Goal: Answer question/provide support

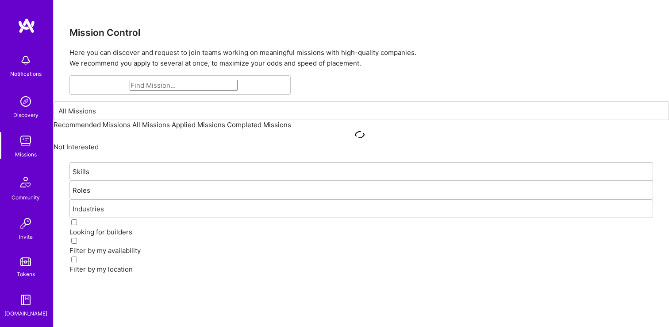
scroll to position [107, 0]
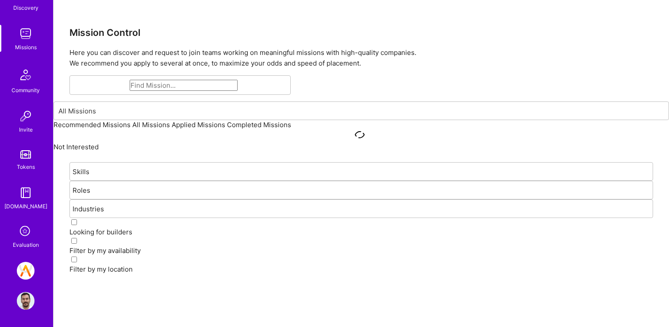
click at [27, 235] on icon at bounding box center [25, 231] width 17 height 17
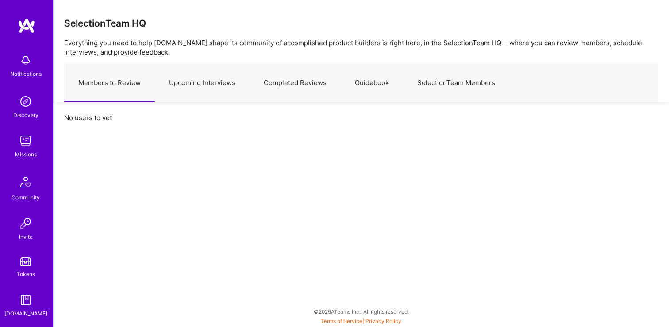
click at [193, 78] on link "Upcoming Interviews" at bounding box center [202, 83] width 95 height 39
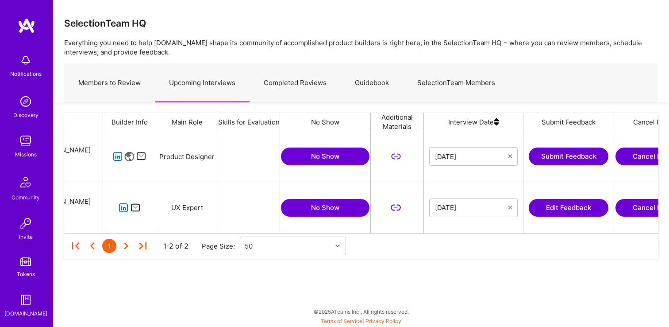
scroll to position [0, 112]
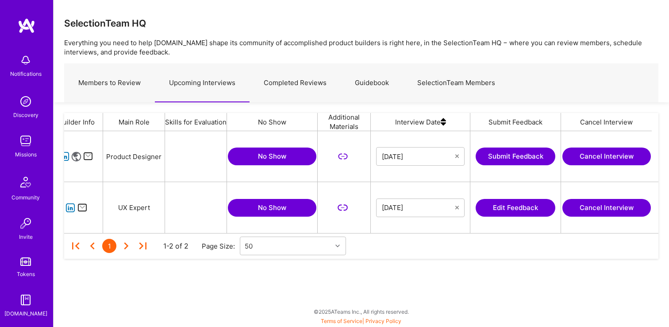
click at [539, 210] on button "Edit Feedback" at bounding box center [516, 208] width 80 height 18
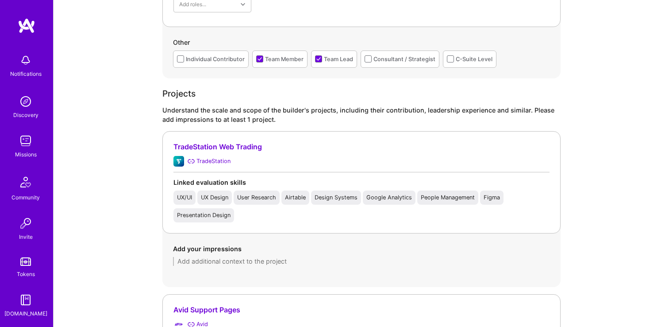
scroll to position [546, 0]
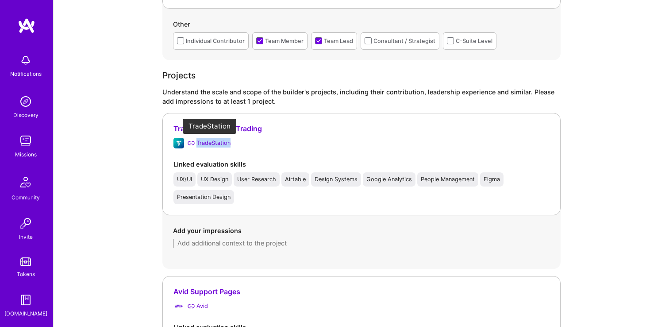
drag, startPoint x: 237, startPoint y: 143, endPoint x: 197, endPoint y: 143, distance: 39.8
click at [197, 143] on div "TradeStation" at bounding box center [362, 143] width 376 height 11
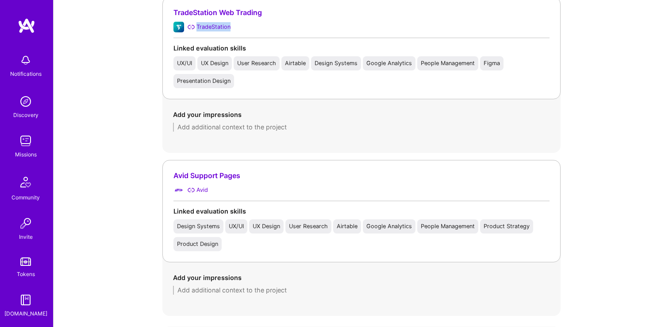
scroll to position [674, 0]
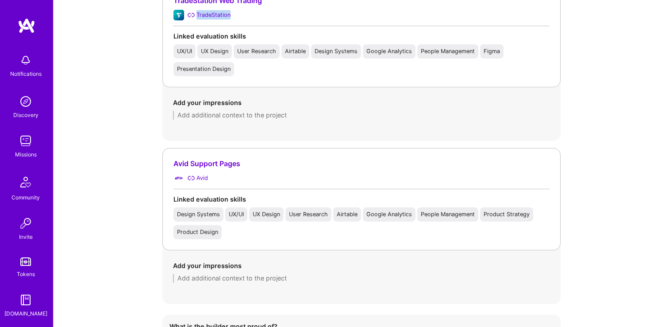
copy div "TradeStation"
click at [307, 116] on textarea at bounding box center [361, 115] width 377 height 9
paste textarea "Founded the UX practice under the Chief Innovation Officer, conducting wide-ran…"
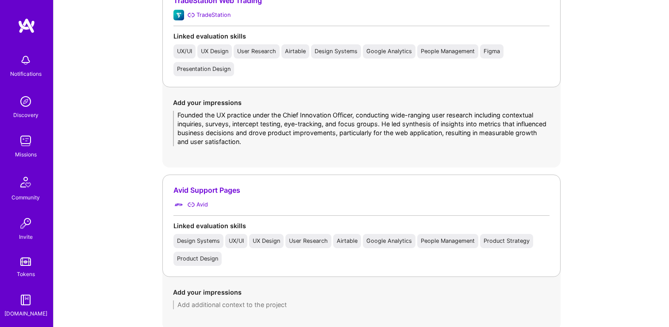
type textarea "Founded the UX practice under the Chief Innovation Officer, conducting wide-ran…"
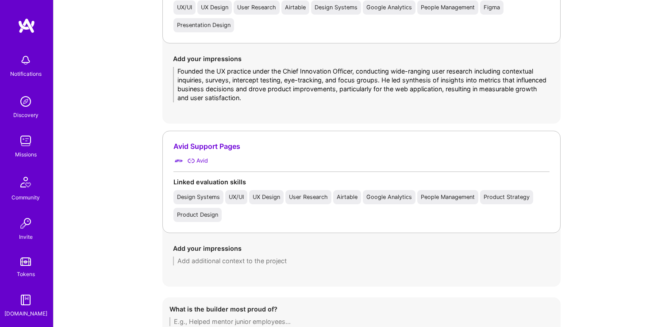
scroll to position [733, 0]
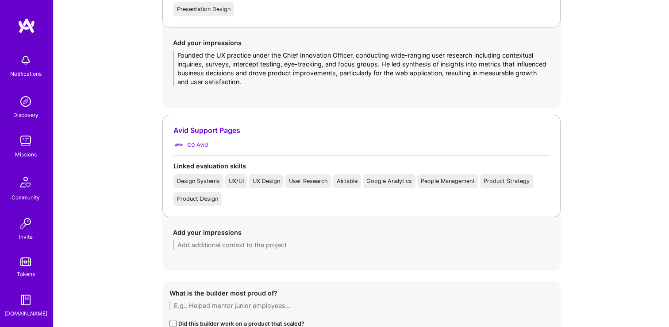
click at [281, 238] on div "Add your impressions" at bounding box center [361, 239] width 377 height 22
click at [277, 241] on textarea at bounding box center [361, 244] width 377 height 9
paste textarea "Led research and design initiatives on projects like the support pages revamp a…"
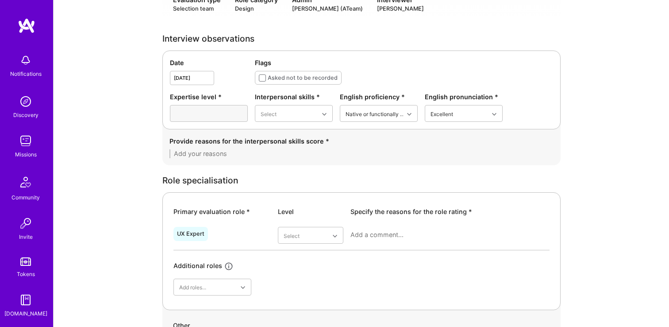
scroll to position [235, 0]
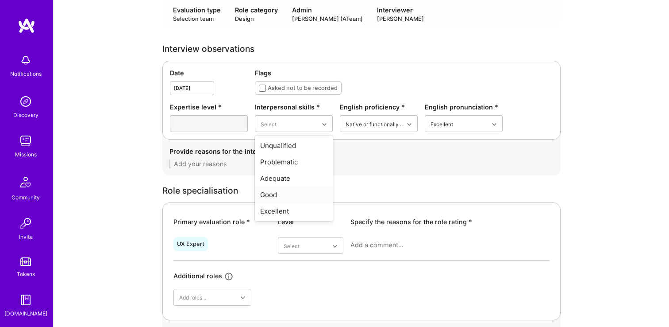
type textarea "Led research and design initiatives on projects like the support pages revamp a…"
click at [293, 193] on div "Good" at bounding box center [294, 194] width 78 height 16
click at [234, 163] on textarea at bounding box center [362, 163] width 384 height 9
paste textarea "[PERSON_NAME] shows strong interpersonal abilities. He is skilled at building t…"
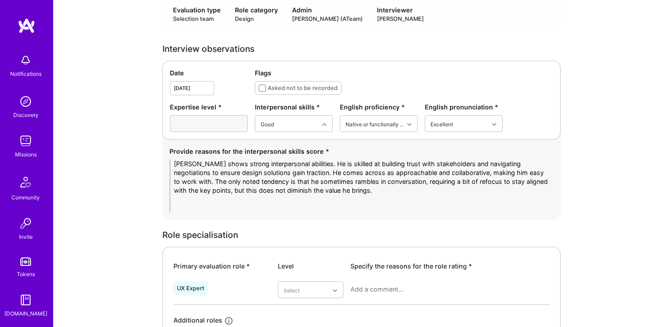
scroll to position [0, 0]
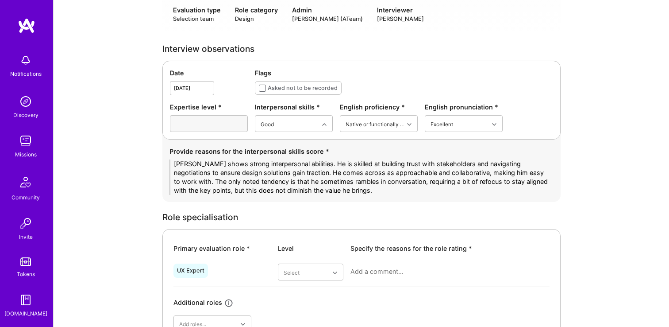
type textarea "[PERSON_NAME] shows strong interpersonal abilities. He is skilled at building t…"
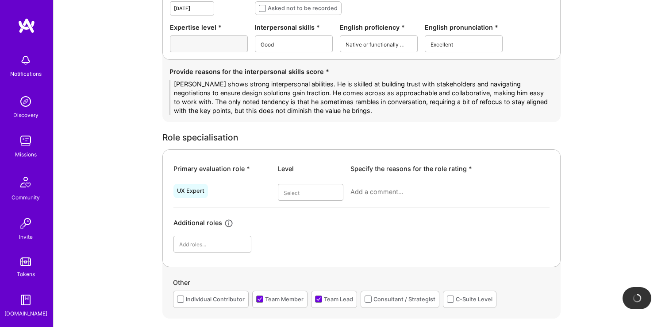
scroll to position [325, 0]
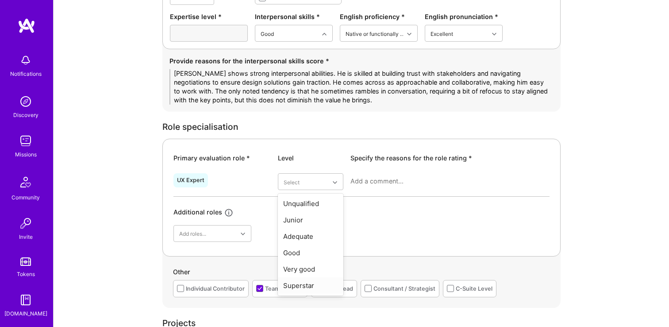
click at [300, 282] on div "Superstar" at bounding box center [311, 285] width 66 height 16
click at [369, 181] on textarea at bounding box center [450, 181] width 199 height 9
paste textarea "[PERSON_NAME] demonstrates a vast background in both research and strategy, con…"
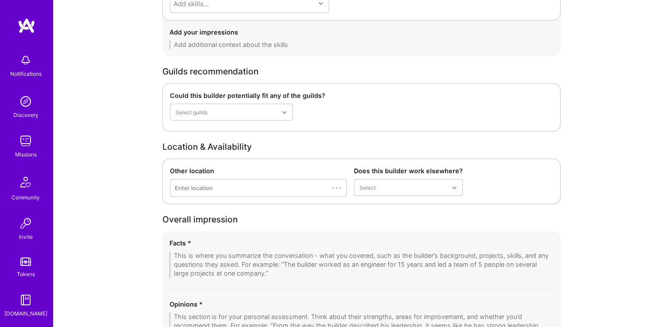
scroll to position [1389, 0]
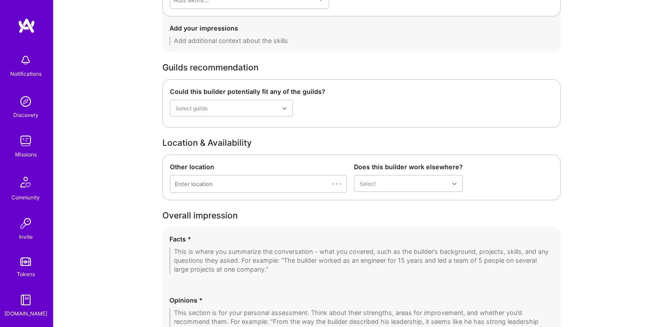
type textarea "[PERSON_NAME] demonstrates a vast background in both research and strategy, con…"
click at [227, 121] on div "Could this builder potentially fit any of the guilds? Select guilds" at bounding box center [361, 103] width 398 height 48
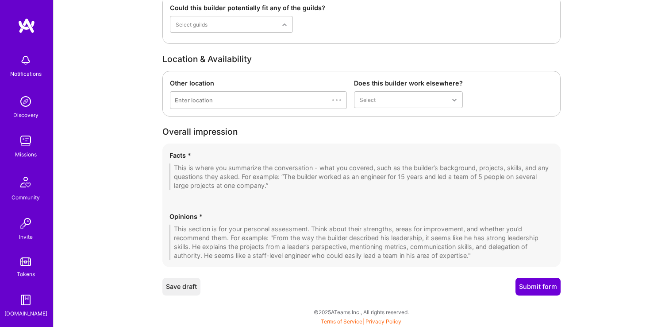
scroll to position [1472, 0]
click at [212, 223] on div "Opinions *" at bounding box center [362, 236] width 384 height 48
click at [208, 232] on textarea at bounding box center [362, 241] width 384 height 35
paste textarea "[PERSON_NAME] is a highly seasoned UX designer and researcher with nearly three…"
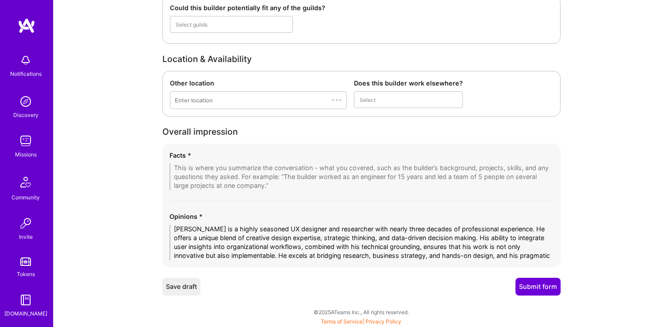
scroll to position [0, 0]
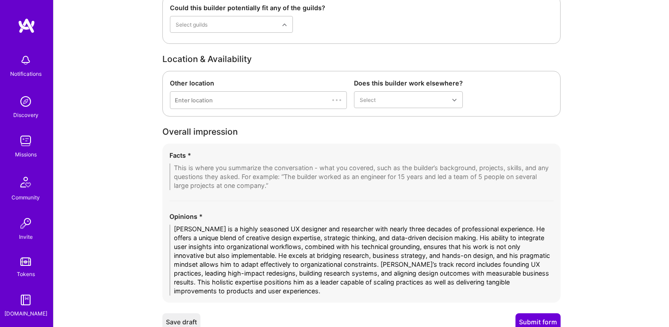
type textarea "[PERSON_NAME] is a highly seasoned UX designer and researcher with nearly three…"
click at [239, 167] on textarea at bounding box center [362, 176] width 384 height 27
paste textarea "[PERSON_NAME] stands out as a designer who blends creativity, strategic UX rese…"
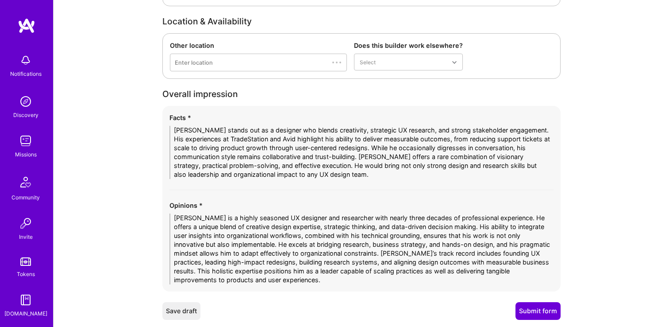
scroll to position [1534, 0]
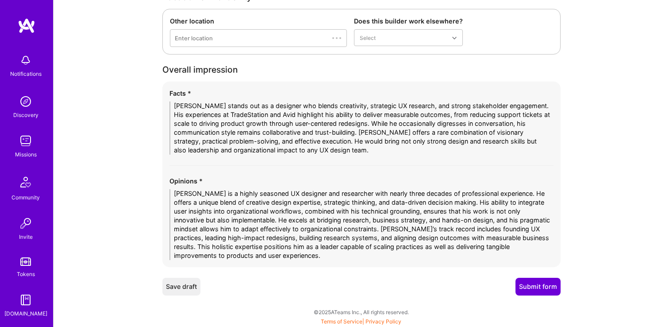
type textarea "[PERSON_NAME] stands out as a designer who blends creativity, strategic UX rese…"
click at [547, 278] on button "Submit form" at bounding box center [538, 287] width 45 height 18
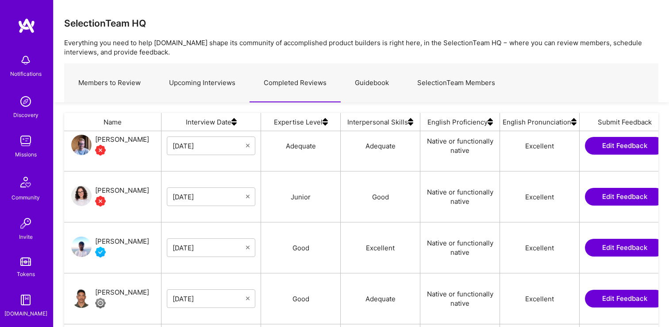
scroll to position [216, 0]
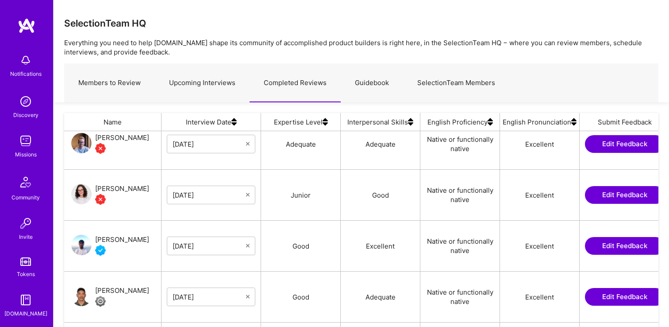
click at [633, 197] on button "Edit Feedback" at bounding box center [625, 195] width 80 height 18
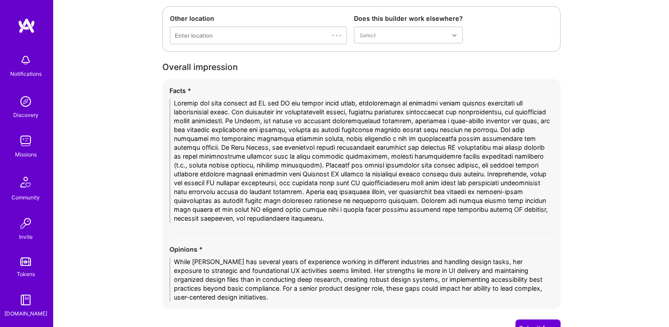
scroll to position [1596, 0]
